Goal: Book appointment/travel/reservation

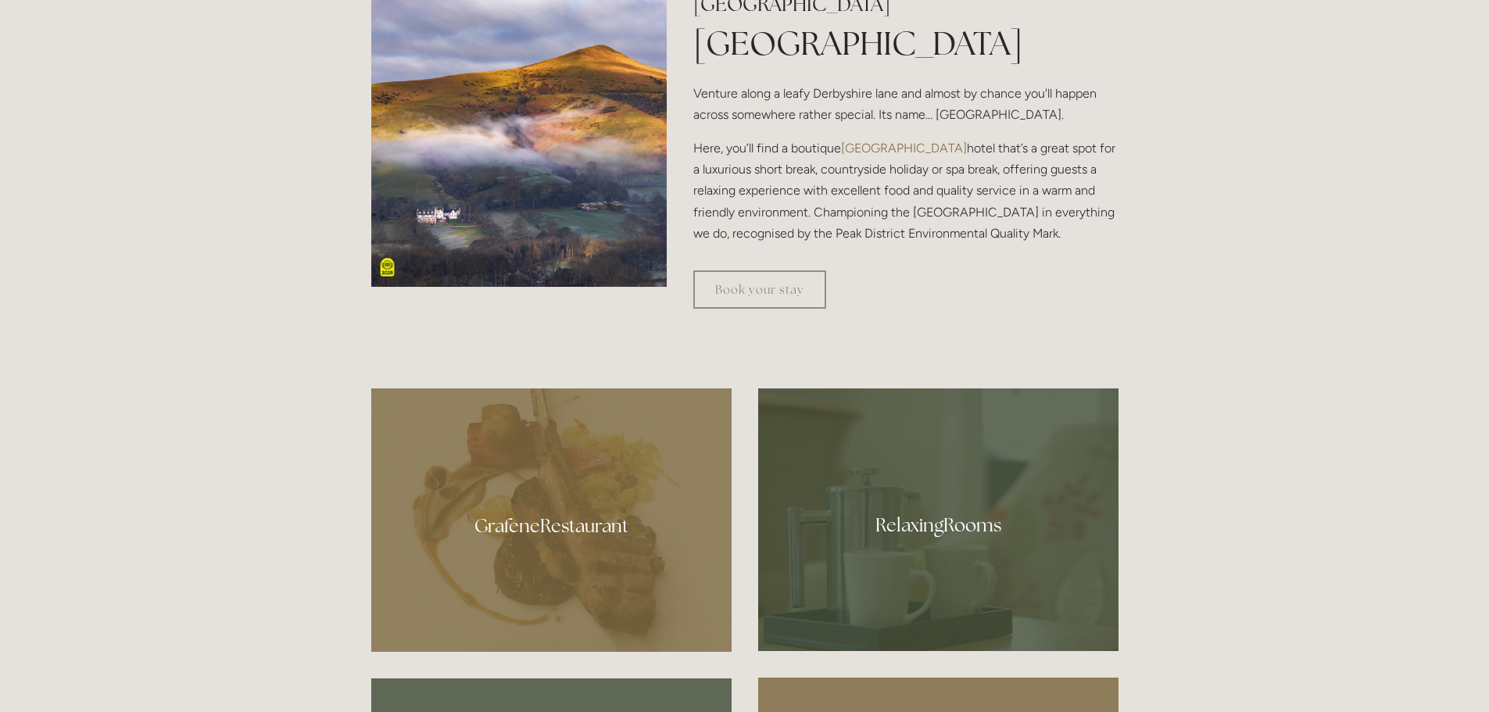
scroll to position [704, 0]
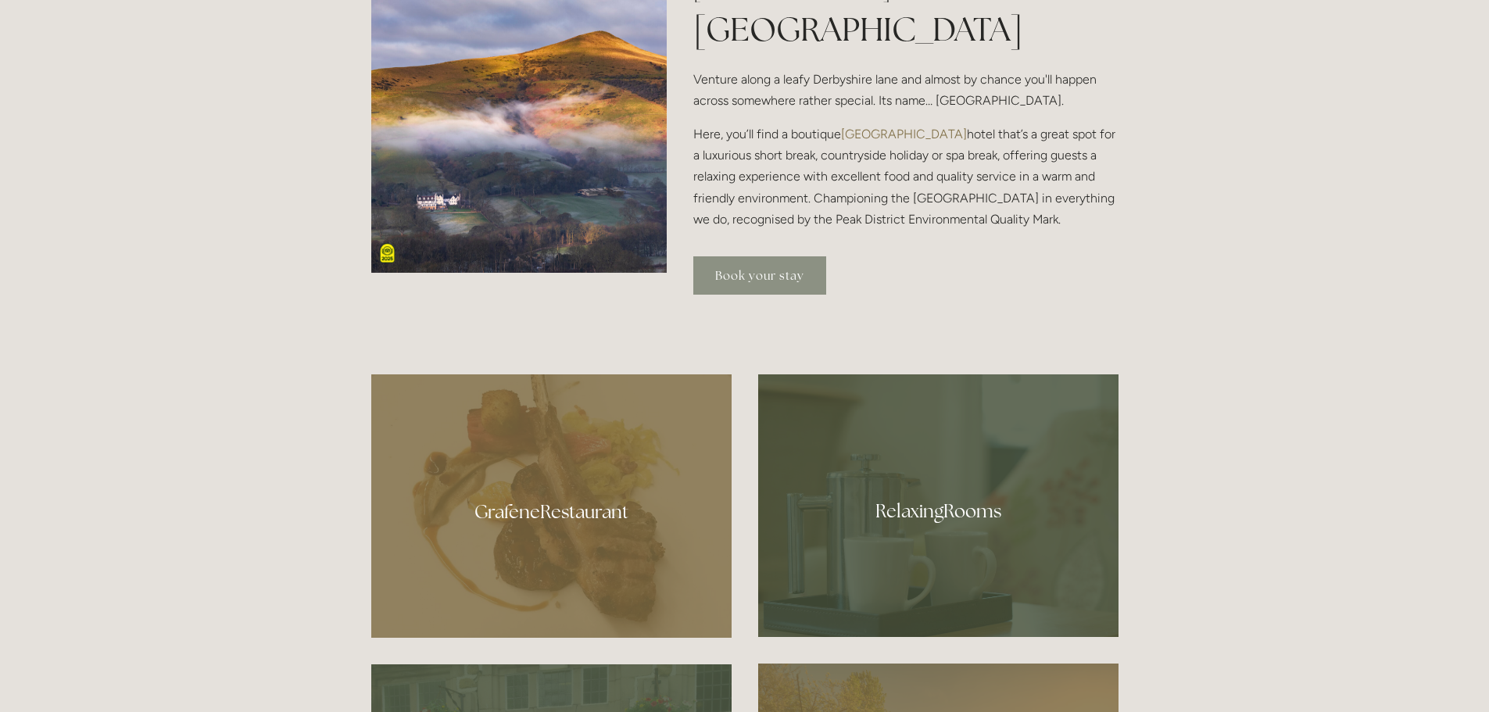
click at [743, 275] on link "Book your stay" at bounding box center [759, 275] width 133 height 38
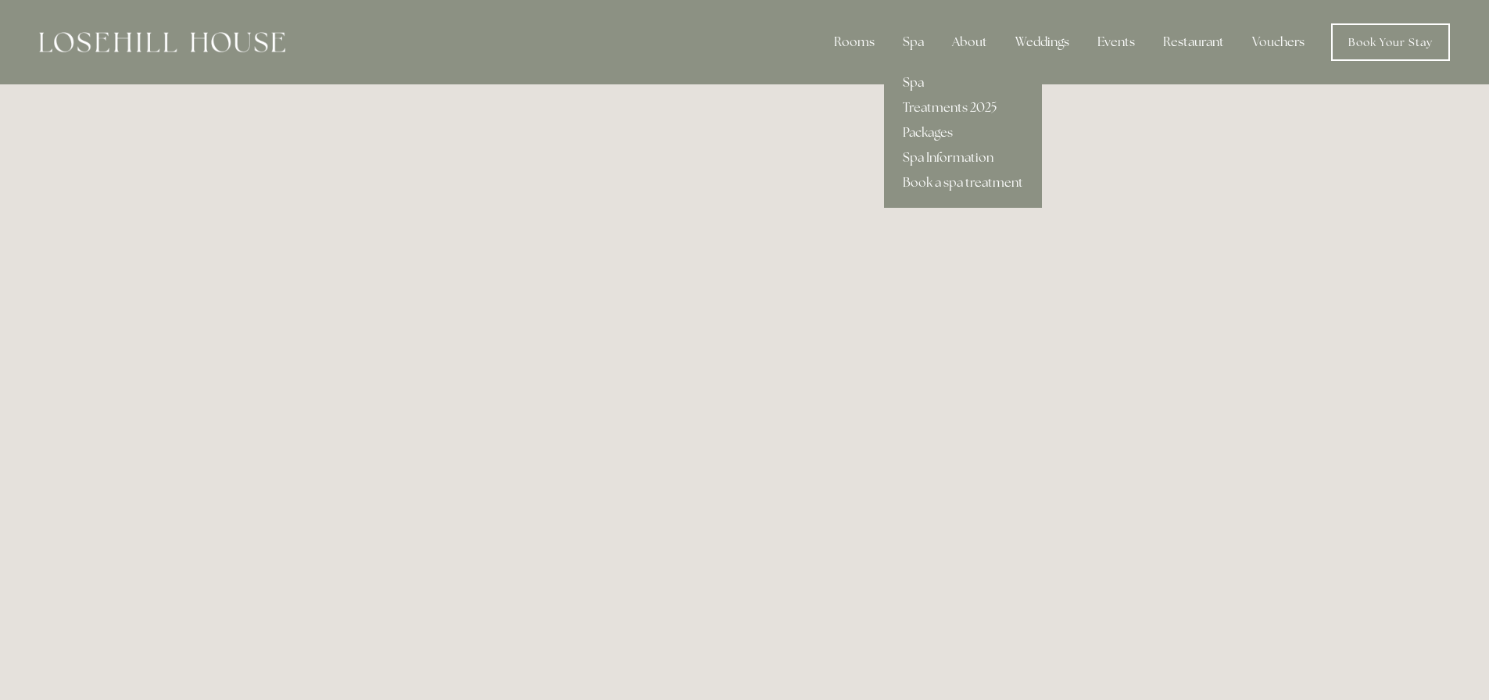
click at [924, 77] on link "Spa" at bounding box center [963, 82] width 158 height 25
